Goal: Transaction & Acquisition: Purchase product/service

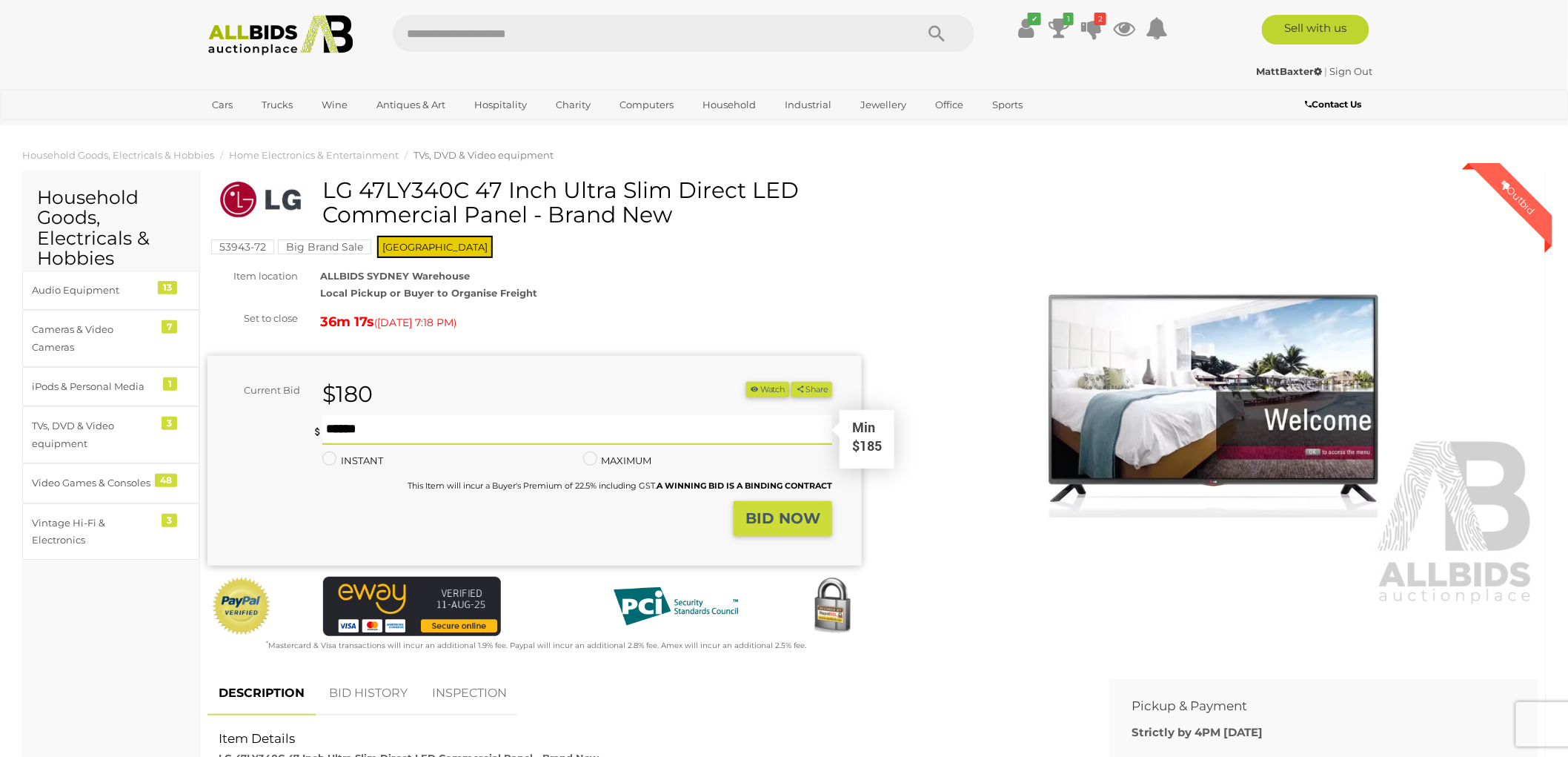
click at [442, 433] on input "text" at bounding box center [577, 429] width 510 height 29
type input "*"
type input "***"
click at [780, 509] on strong "BID NOW" at bounding box center [783, 518] width 75 height 18
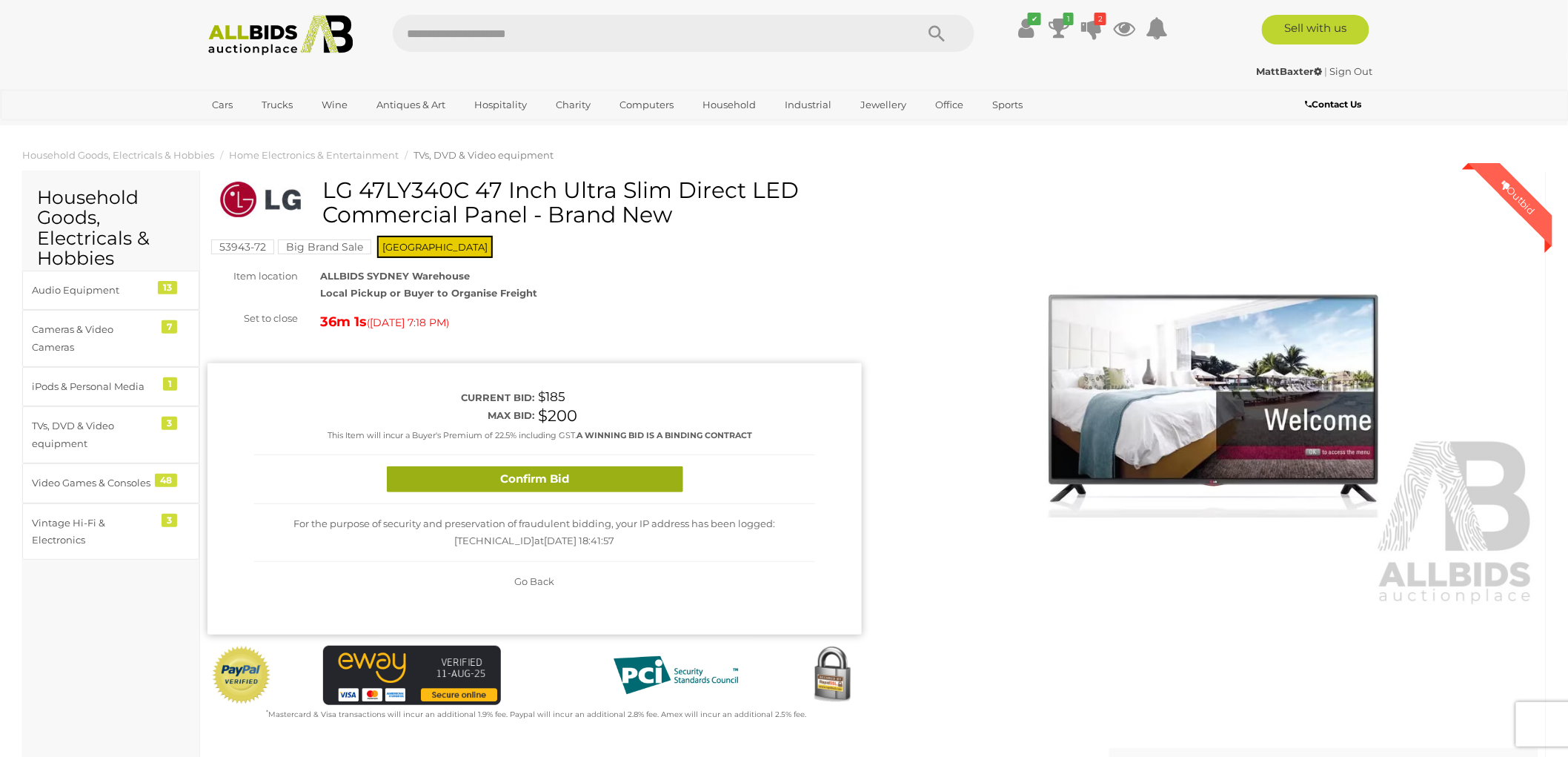
click at [574, 467] on button "Confirm Bid" at bounding box center [535, 479] width 297 height 26
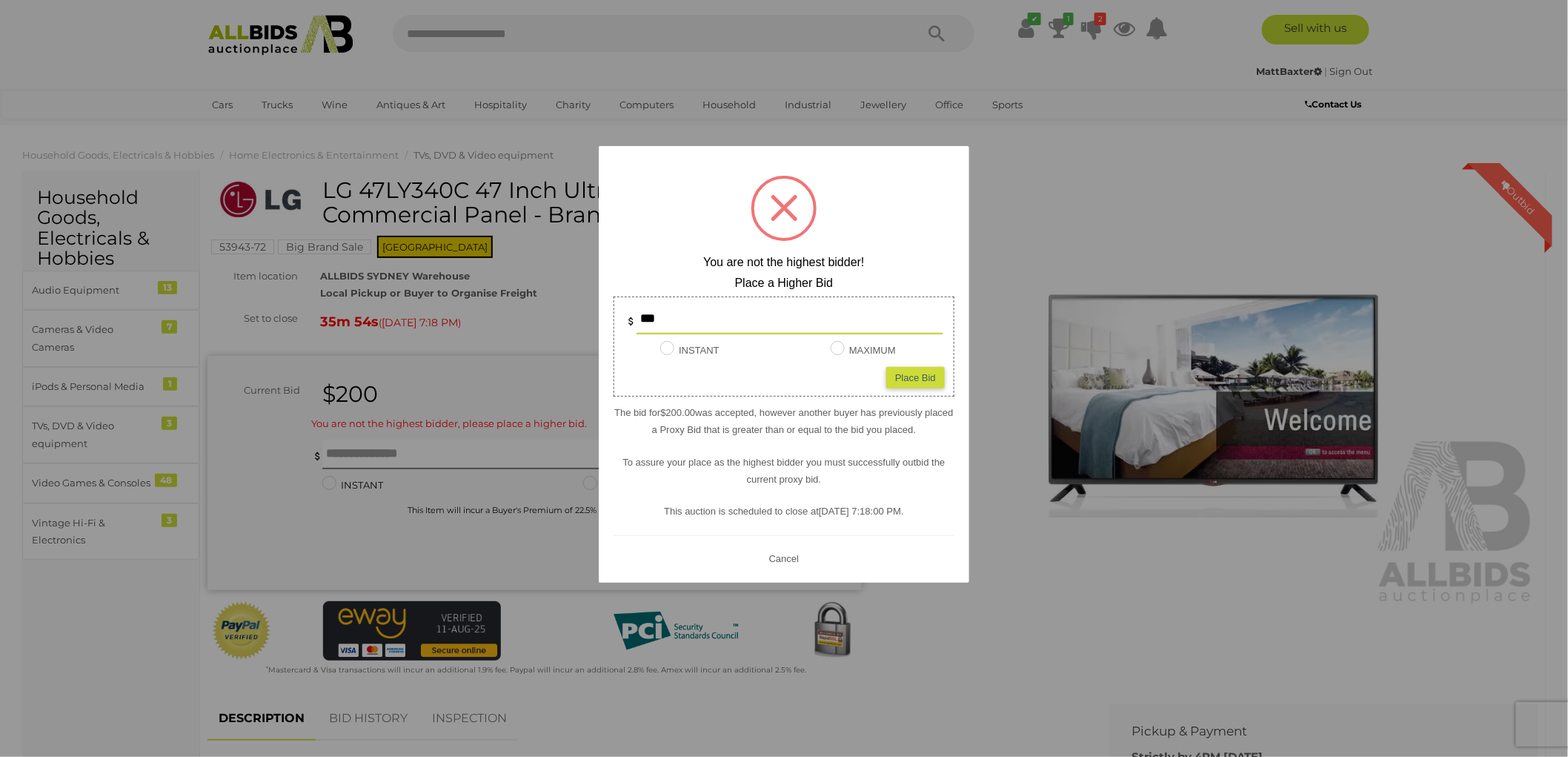
click at [785, 554] on button "Cancel" at bounding box center [784, 558] width 38 height 19
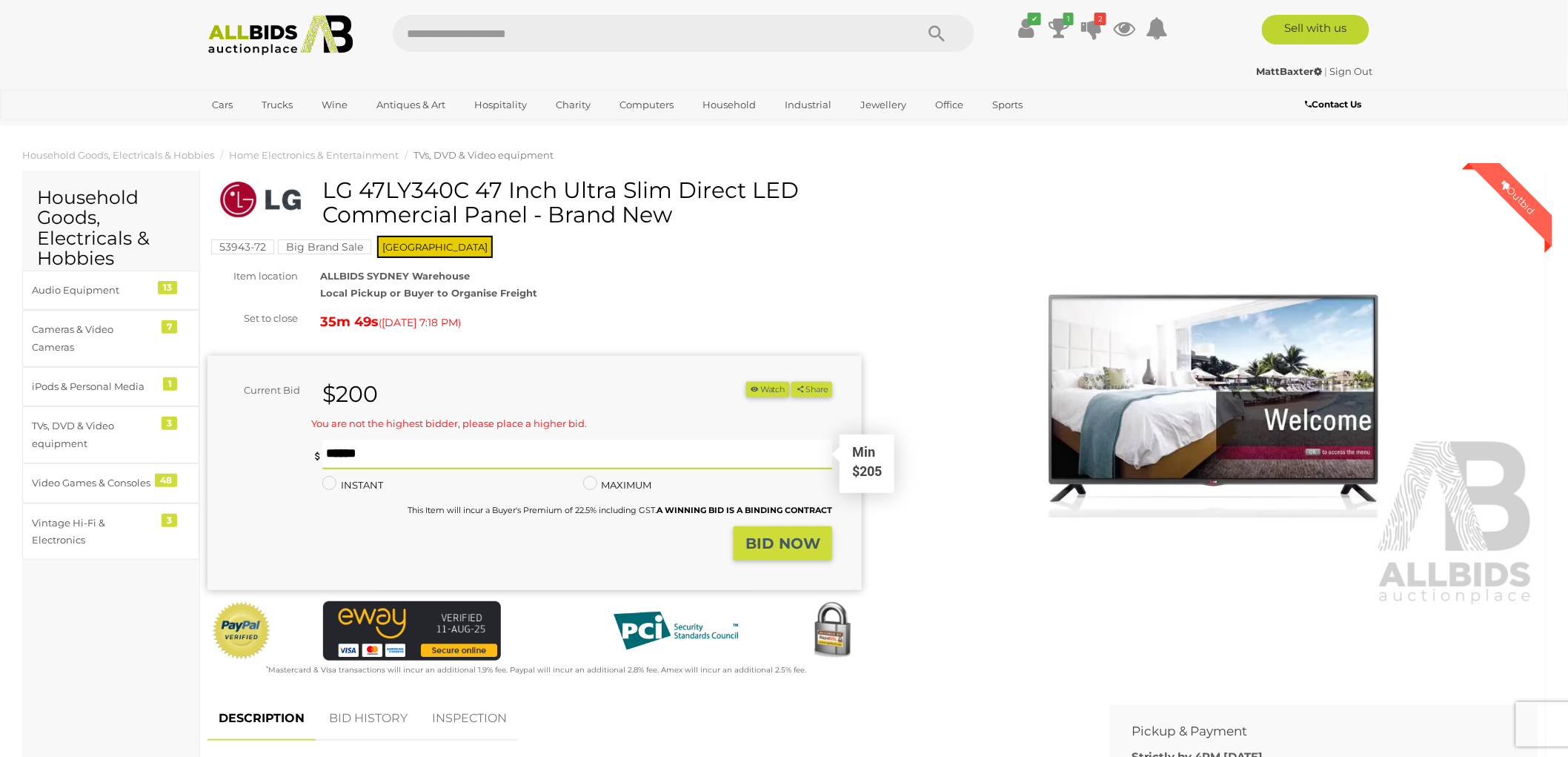
click at [375, 454] on input "text" at bounding box center [577, 454] width 510 height 29
type input "***"
click at [771, 538] on strong "BID NOW" at bounding box center [783, 543] width 75 height 18
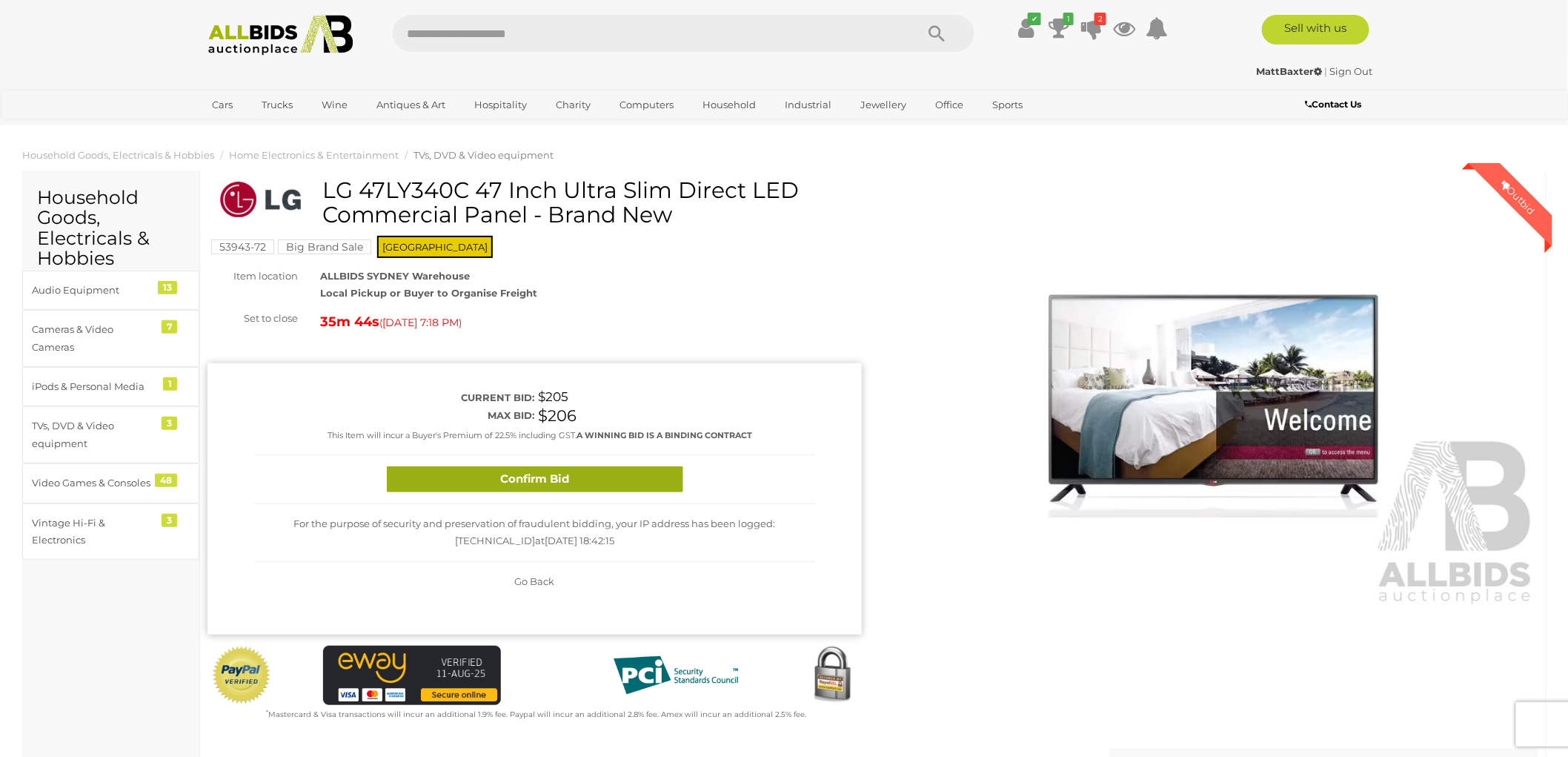
click at [541, 475] on button "Confirm Bid" at bounding box center [535, 479] width 297 height 26
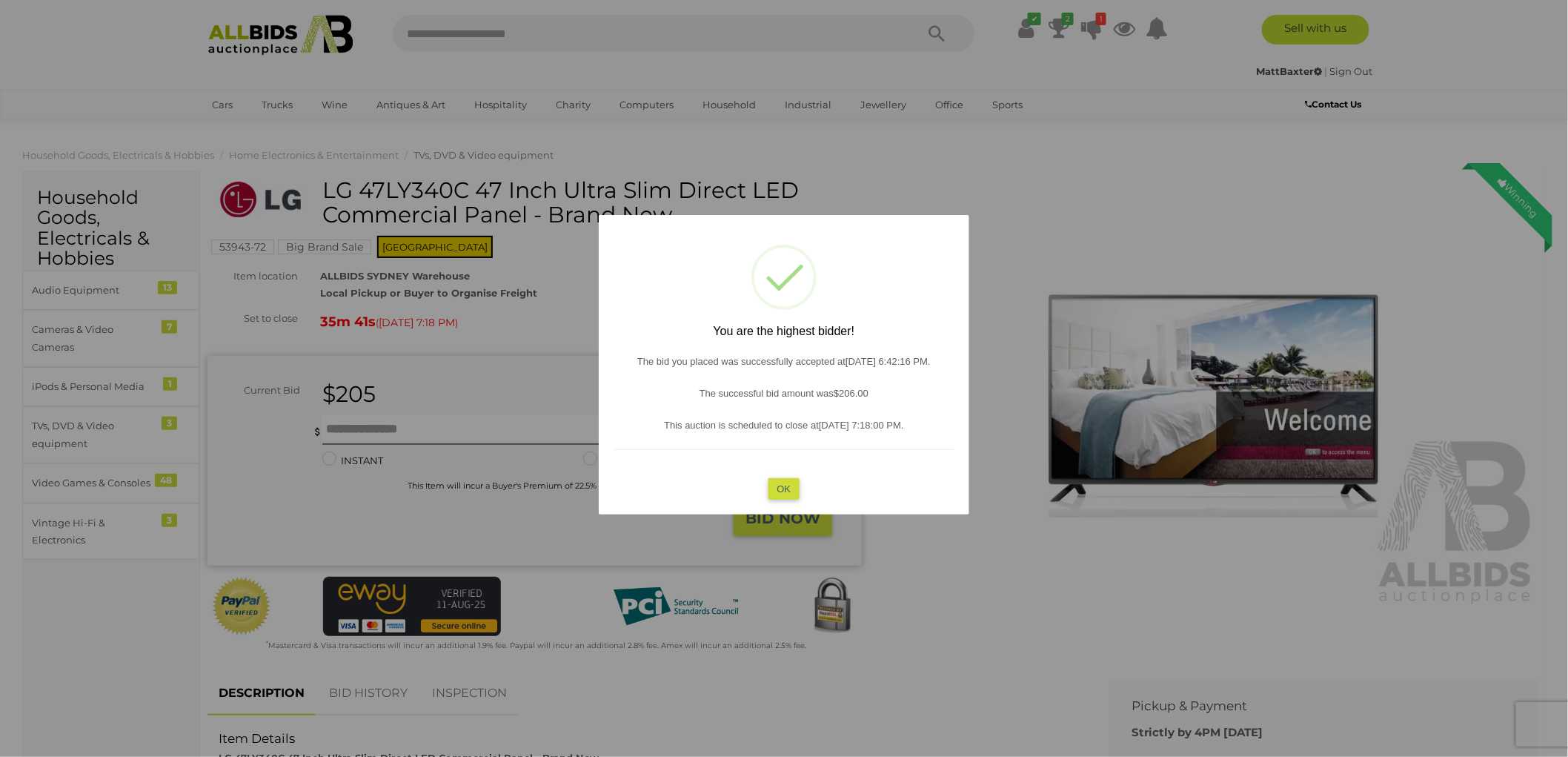
click at [787, 482] on button "OK" at bounding box center [784, 488] width 32 height 21
